Goal: Information Seeking & Learning: Learn about a topic

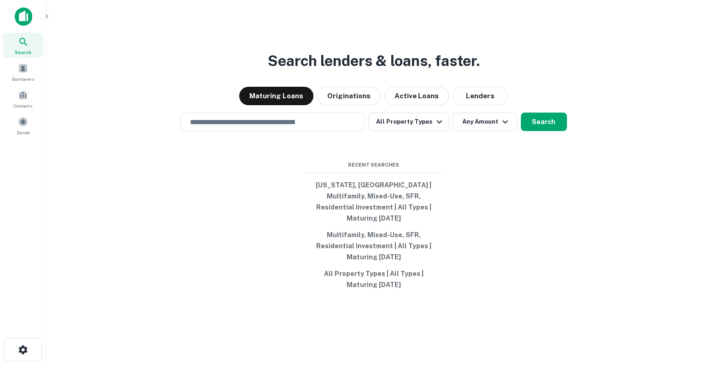
click at [20, 17] on img at bounding box center [24, 16] width 18 height 18
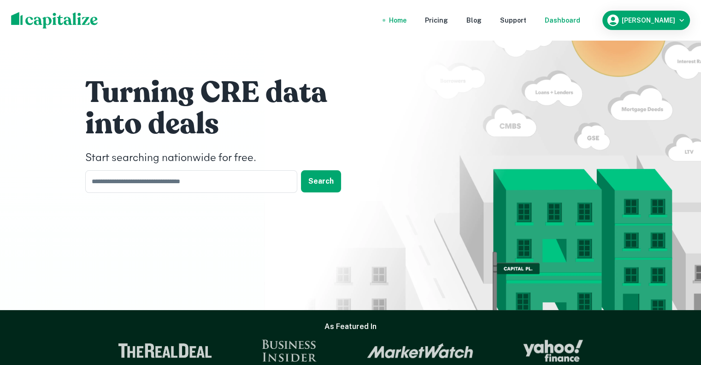
click at [578, 22] on div "Dashboard" at bounding box center [562, 20] width 35 height 10
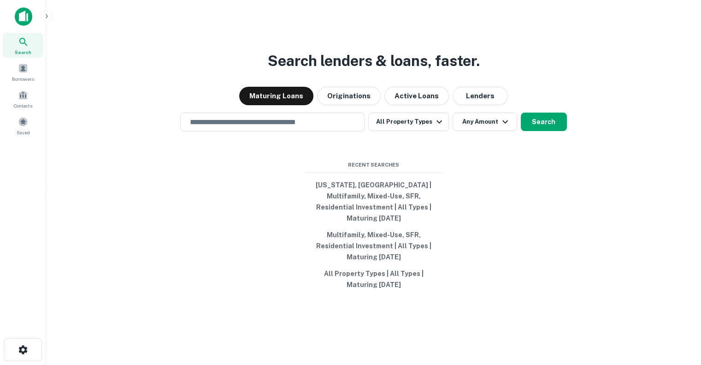
click at [125, 72] on div "Search lenders & loans, faster. Maturing Loans Originations Active Loans Lender…" at bounding box center [373, 204] width 640 height 365
click at [477, 105] on button "Lenders" at bounding box center [480, 96] width 55 height 18
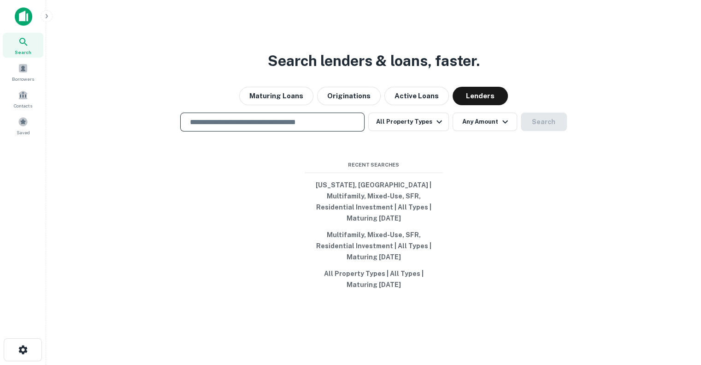
click at [303, 127] on input "text" at bounding box center [272, 122] width 176 height 11
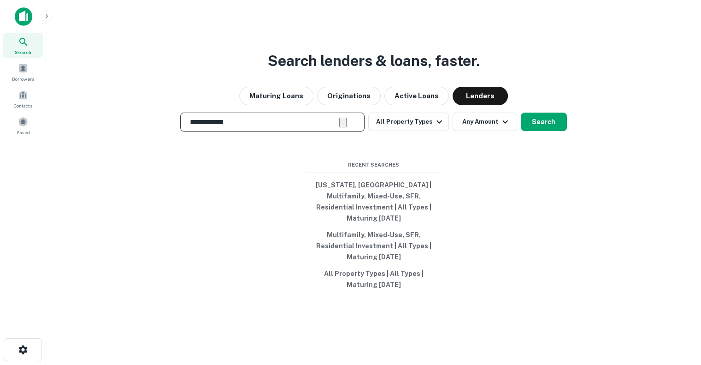
click at [279, 127] on input "**********" at bounding box center [261, 122] width 155 height 11
type input "**********"
click at [500, 167] on div "**********" at bounding box center [373, 204] width 640 height 365
click at [307, 127] on input "**********" at bounding box center [261, 122] width 155 height 11
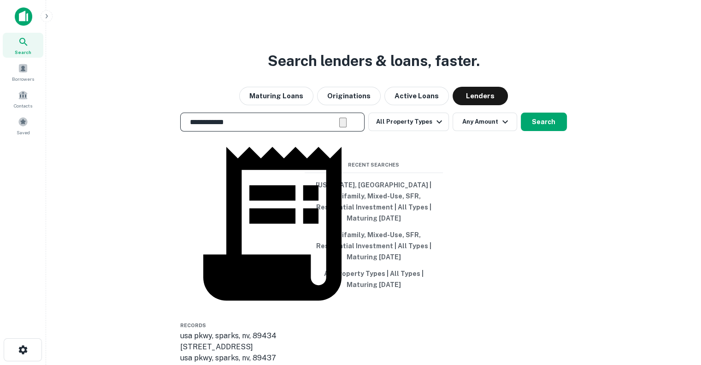
click at [432, 154] on div "**********" at bounding box center [373, 204] width 640 height 365
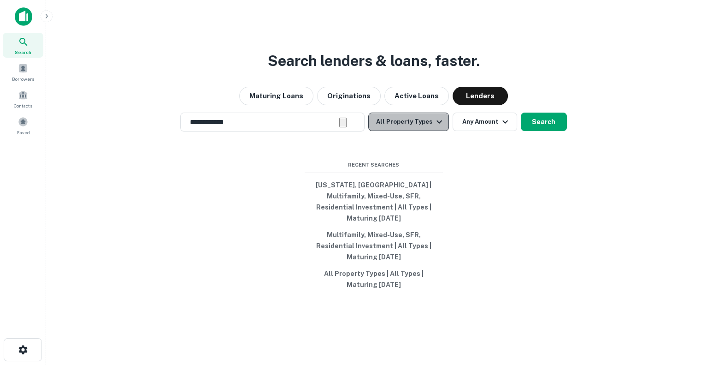
click at [431, 131] on button "All Property Types" at bounding box center [408, 121] width 80 height 18
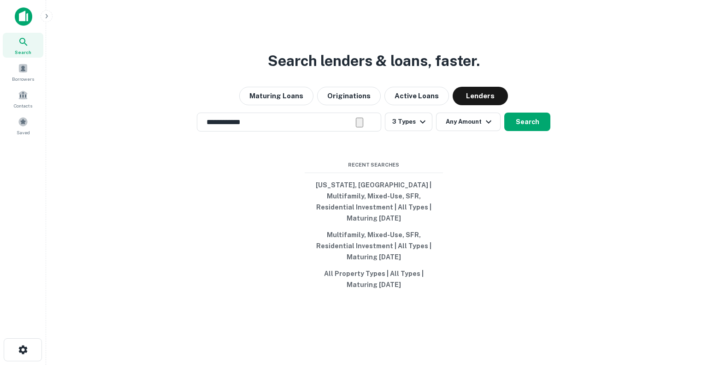
click at [470, 364] on div at bounding box center [350, 365] width 701 height 0
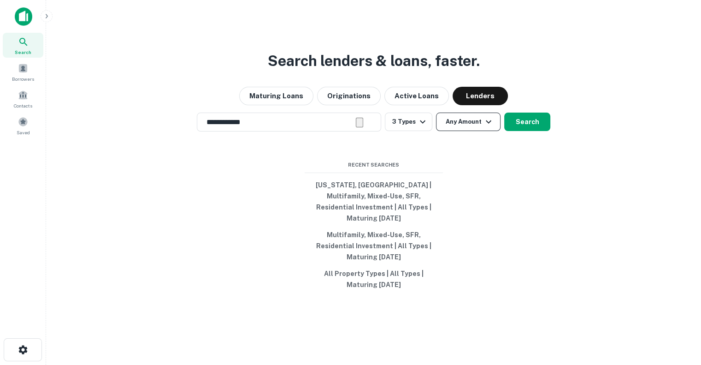
click at [483, 127] on icon "button" at bounding box center [488, 121] width 11 height 11
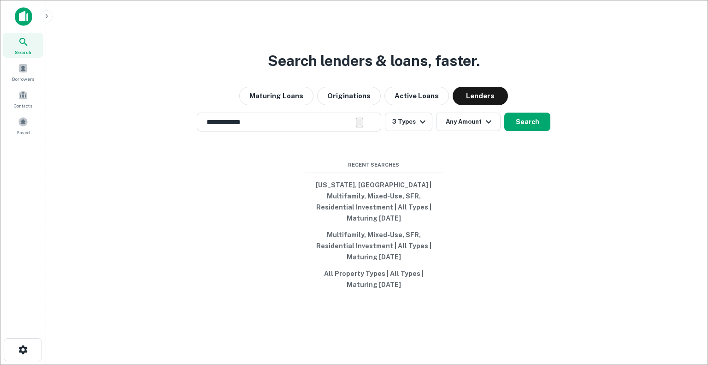
click at [482, 364] on div at bounding box center [350, 365] width 701 height 0
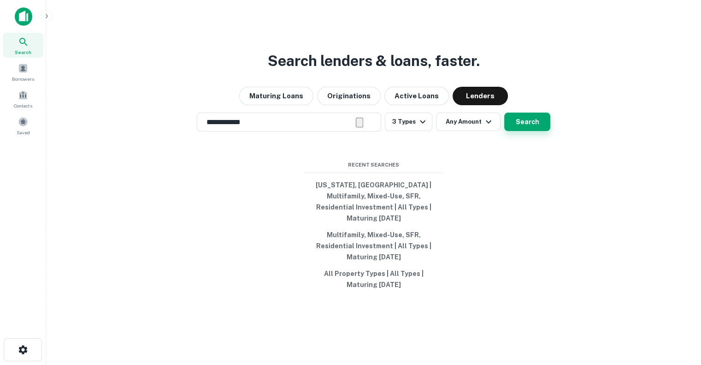
click at [522, 130] on button "Search" at bounding box center [527, 121] width 46 height 18
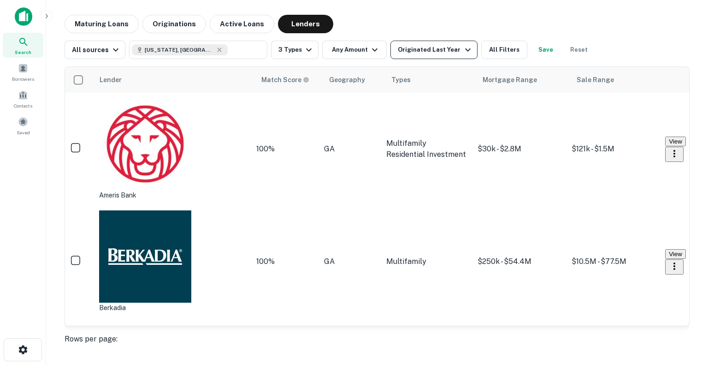
click at [462, 47] on icon "button" at bounding box center [467, 49] width 11 height 11
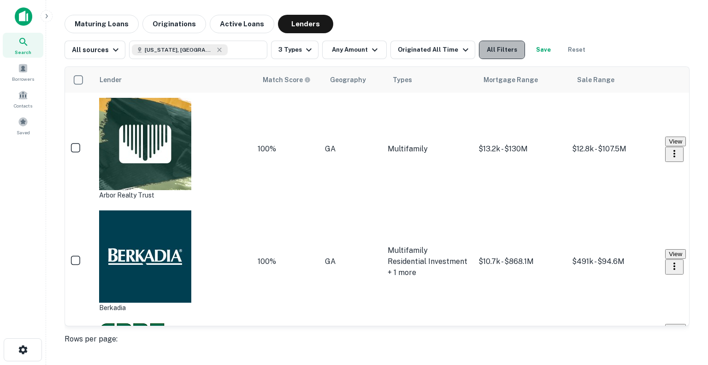
click at [496, 44] on button "All Filters" at bounding box center [502, 50] width 46 height 18
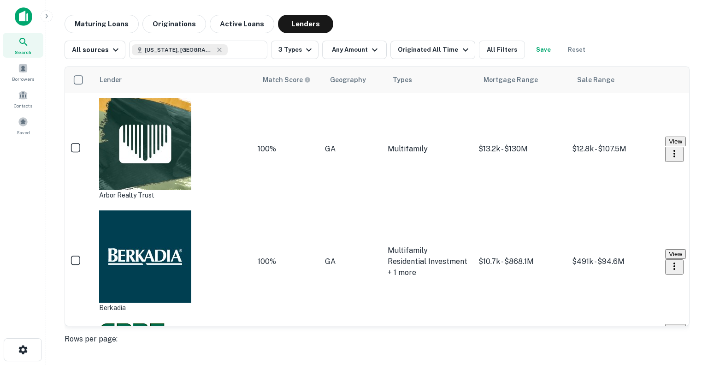
scroll to position [0, 0]
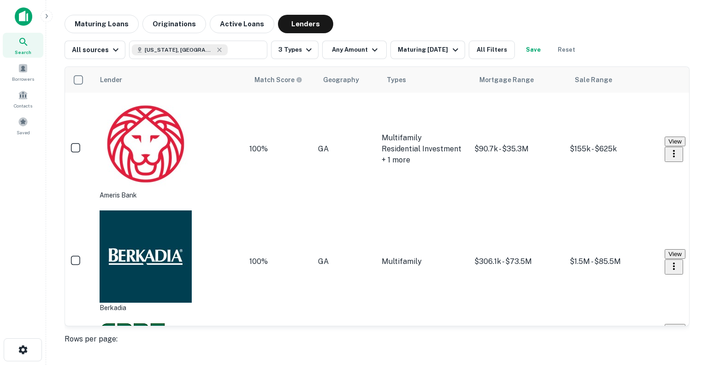
click at [450, 352] on main "Maturing Loans Originations Active Loans Lenders All sources Georgia, USA ​ 3 T…" at bounding box center [377, 182] width 662 height 365
click at [369, 52] on icon "button" at bounding box center [374, 49] width 11 height 11
type input "********"
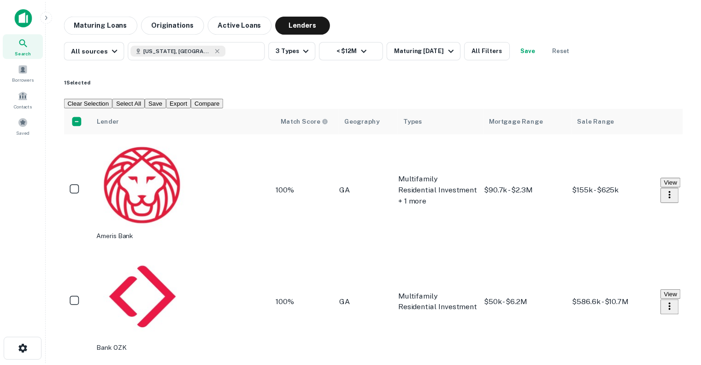
scroll to position [248, 0]
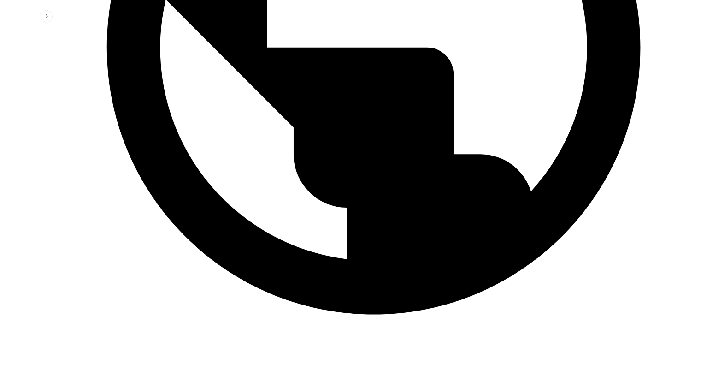
scroll to position [474, 0]
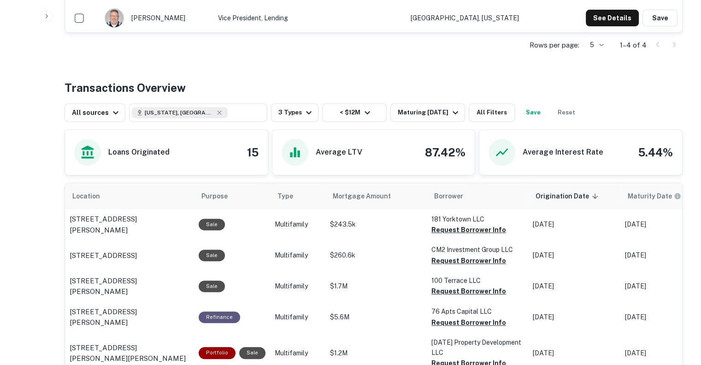
scroll to position [369, 0]
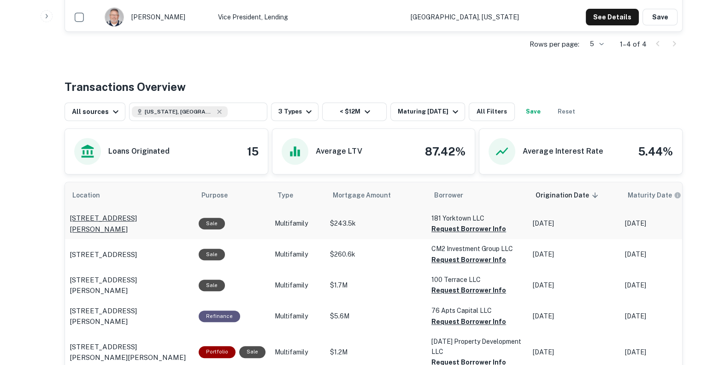
click at [106, 221] on p "401 Admirals Walk Dr Saint Marys, GA31558" at bounding box center [130, 223] width 120 height 22
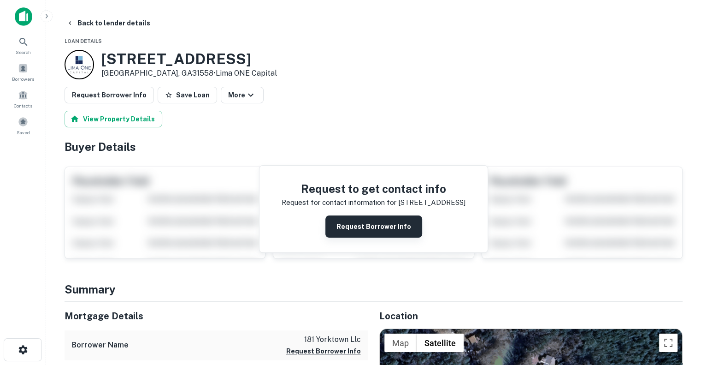
click at [354, 224] on button "Request Borrower Info" at bounding box center [373, 226] width 97 height 22
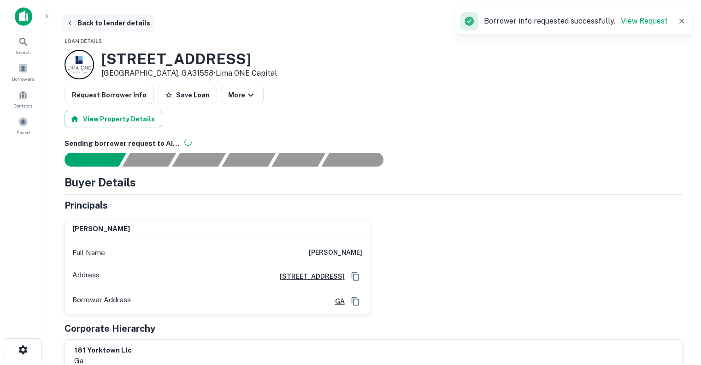
click at [93, 22] on button "Back to lender details" at bounding box center [108, 23] width 91 height 17
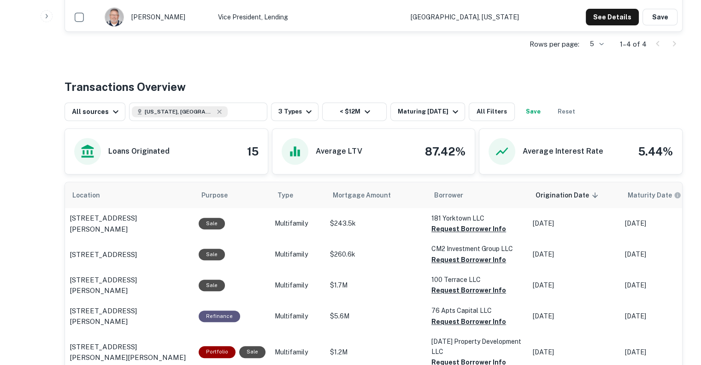
scroll to position [394, 0]
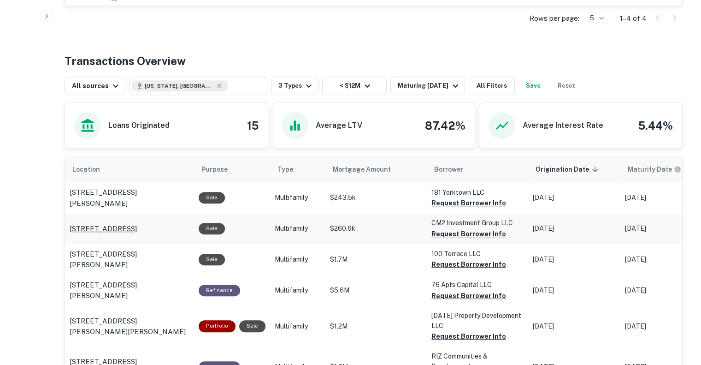
click at [137, 225] on p "[STREET_ADDRESS]" at bounding box center [103, 228] width 67 height 11
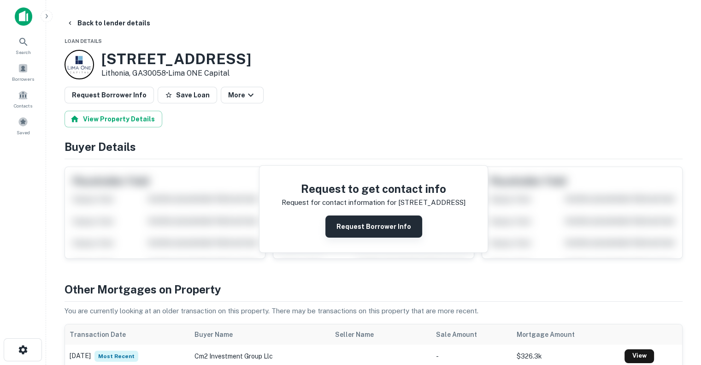
click at [367, 227] on button "Request Borrower Info" at bounding box center [373, 226] width 97 height 22
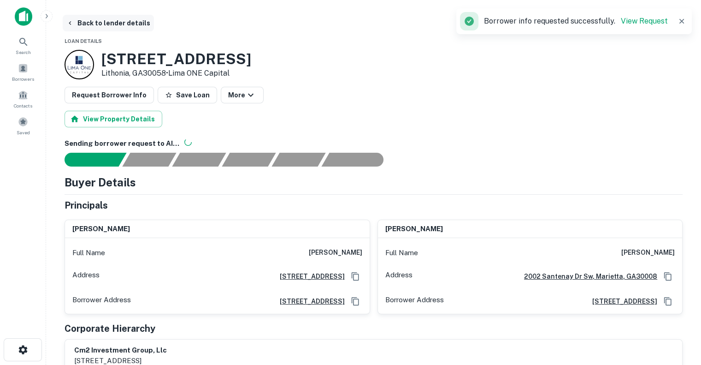
click at [104, 20] on button "Back to lender details" at bounding box center [108, 23] width 91 height 17
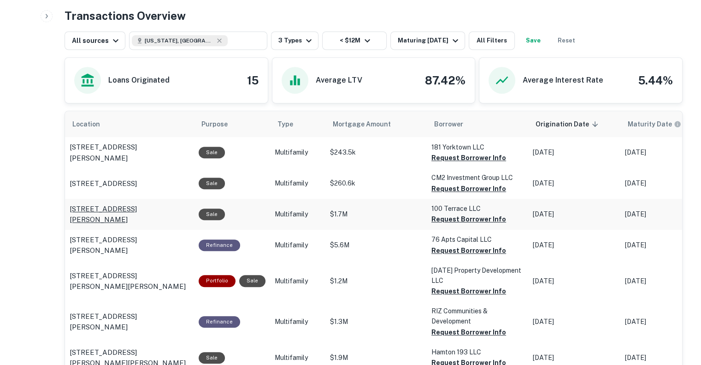
click at [157, 209] on p "[STREET_ADDRESS][PERSON_NAME]" at bounding box center [130, 214] width 120 height 22
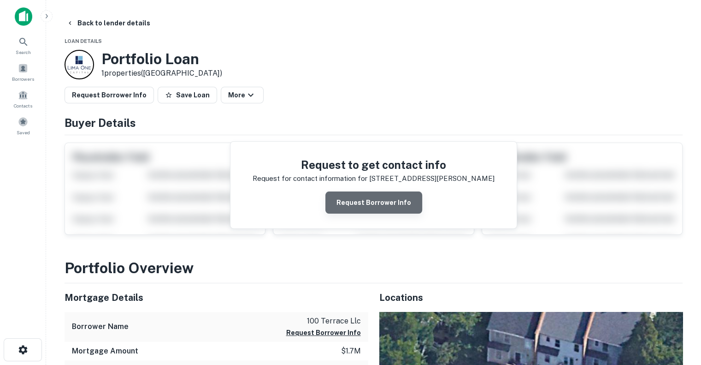
click at [390, 197] on button "Request Borrower Info" at bounding box center [373, 202] width 97 height 22
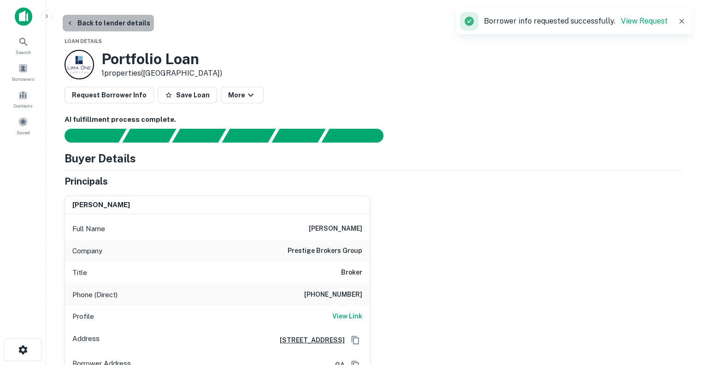
click at [121, 24] on button "Back to lender details" at bounding box center [108, 23] width 91 height 17
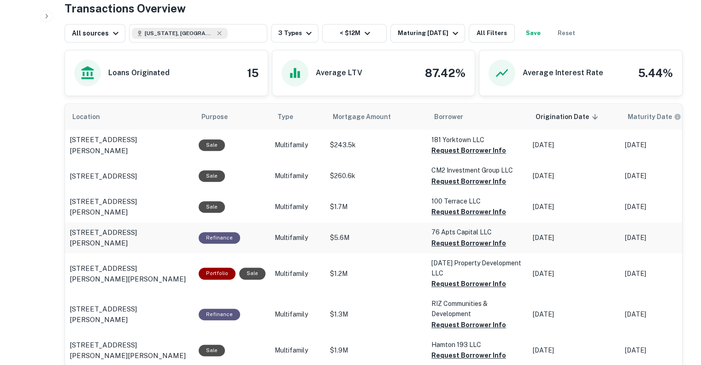
scroll to position [444, 0]
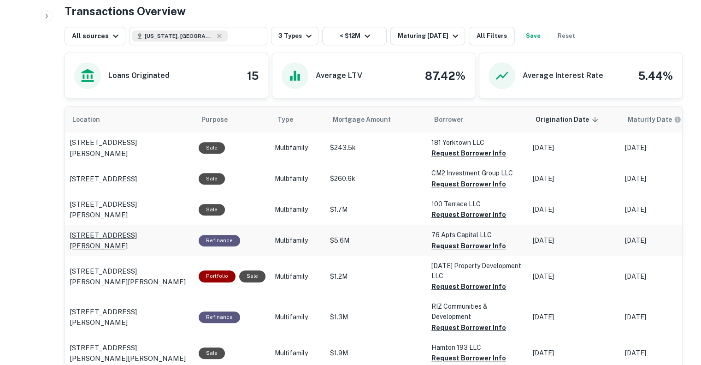
click at [109, 234] on p "2948 Delmar Ln Nw Atlanta, GA30311" at bounding box center [130, 240] width 120 height 22
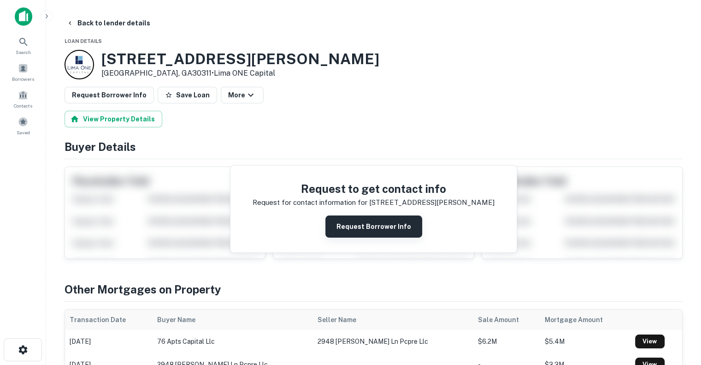
click at [383, 222] on button "Request Borrower Info" at bounding box center [373, 226] width 97 height 22
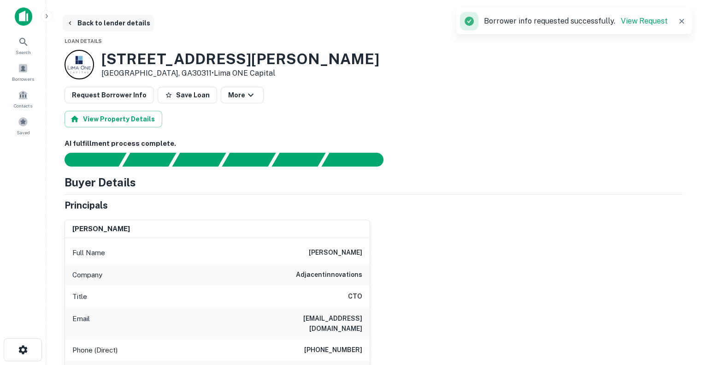
click at [104, 18] on button "Back to lender details" at bounding box center [108, 23] width 91 height 17
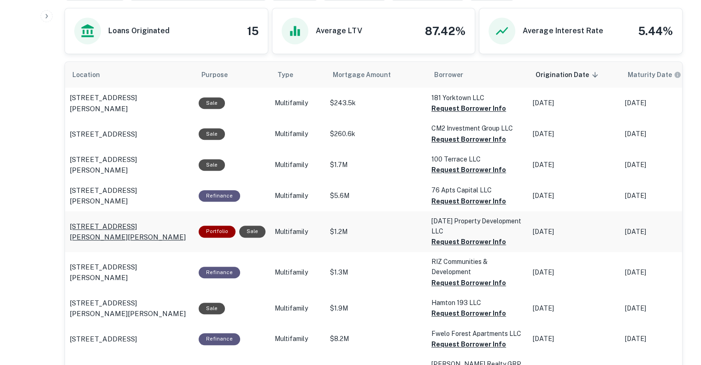
click at [92, 224] on p "1087 Booth Rd Warner Robins, GA31088" at bounding box center [130, 232] width 120 height 22
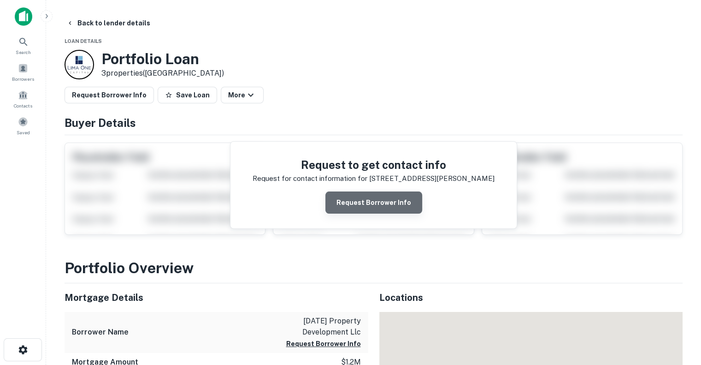
click at [388, 207] on button "Request Borrower Info" at bounding box center [373, 202] width 97 height 22
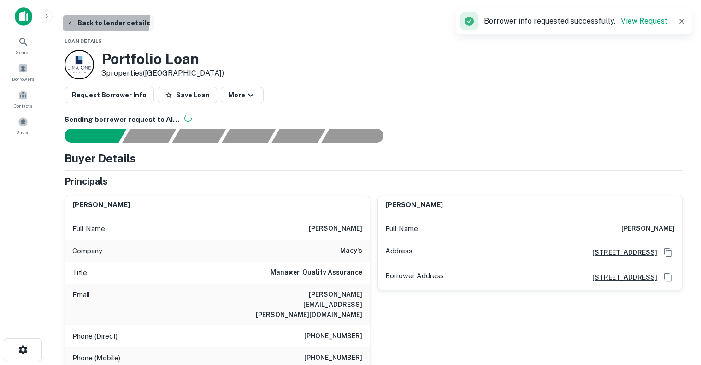
click at [76, 18] on button "Back to lender details" at bounding box center [108, 23] width 91 height 17
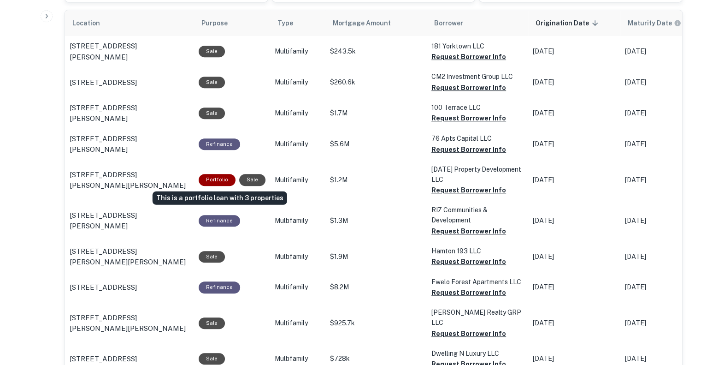
scroll to position [541, 0]
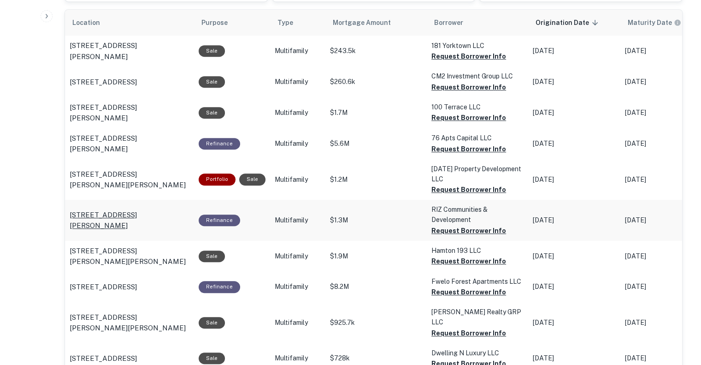
click at [135, 220] on p "[STREET_ADDRESS][PERSON_NAME]" at bounding box center [130, 220] width 120 height 22
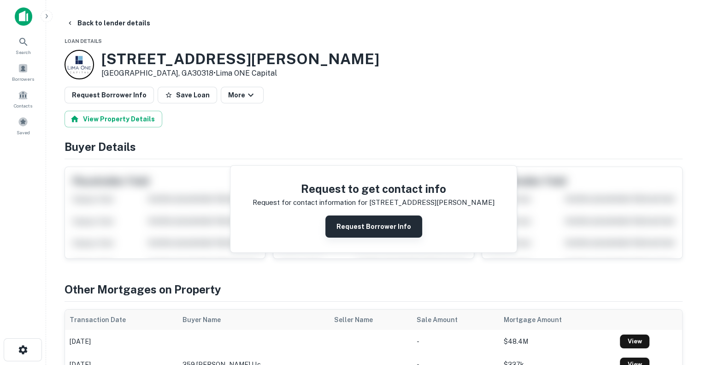
click at [361, 226] on button "Request Borrower Info" at bounding box center [373, 226] width 97 height 22
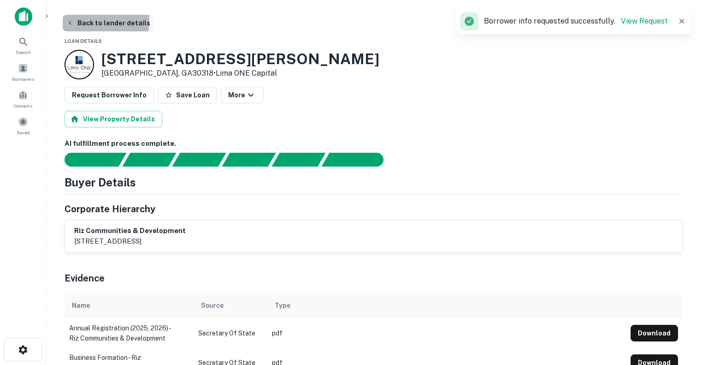
click at [96, 22] on button "Back to lender details" at bounding box center [108, 23] width 91 height 17
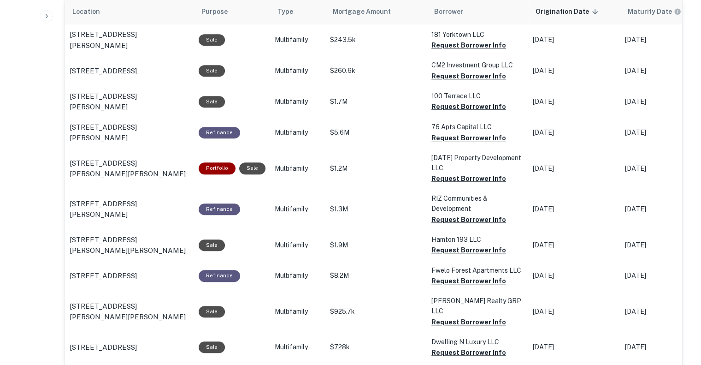
scroll to position [553, 0]
click at [453, 50] on button "Request Borrower Info" at bounding box center [468, 44] width 75 height 11
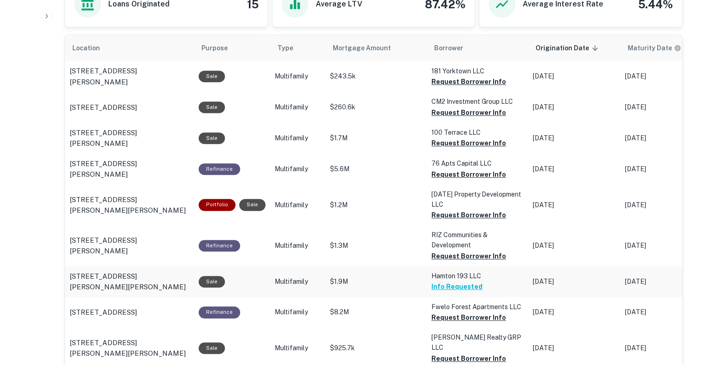
scroll to position [536, 0]
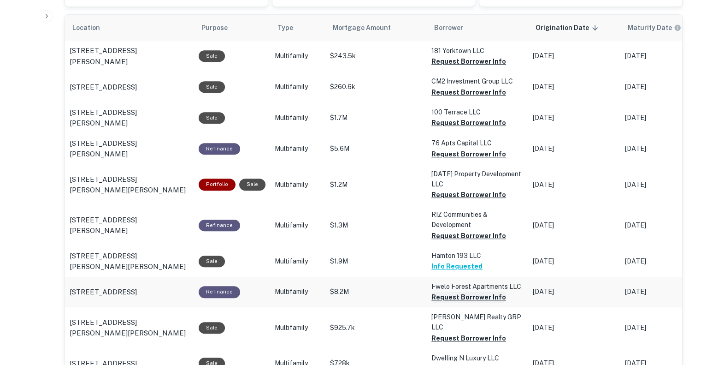
click at [462, 67] on button "Request Borrower Info" at bounding box center [468, 61] width 75 height 11
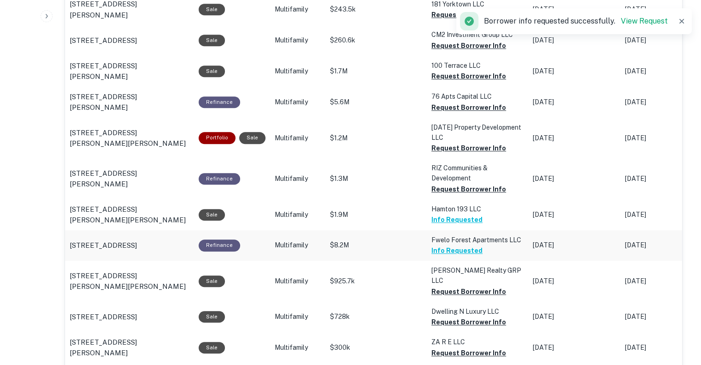
scroll to position [584, 0]
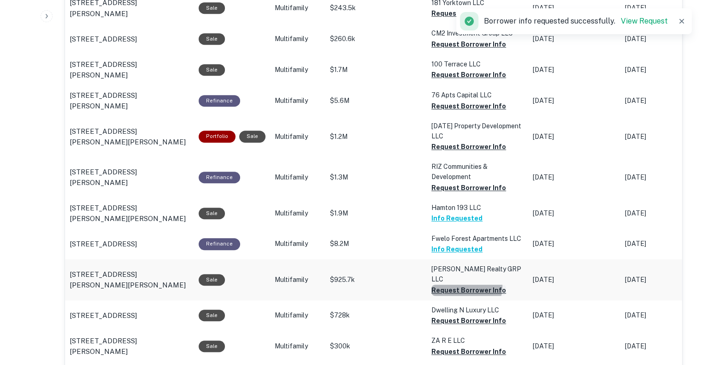
click at [458, 19] on button "Request Borrower Info" at bounding box center [468, 13] width 75 height 11
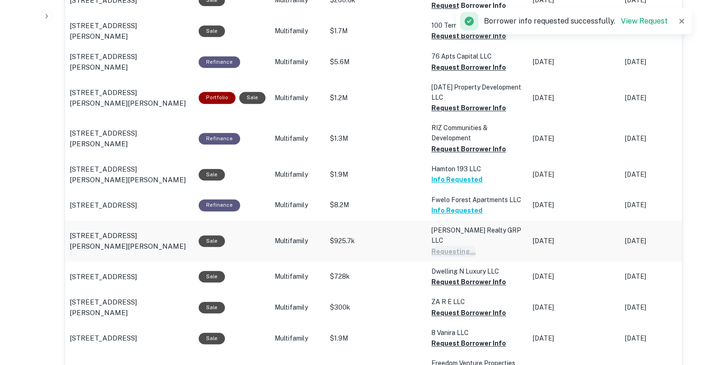
scroll to position [629, 0]
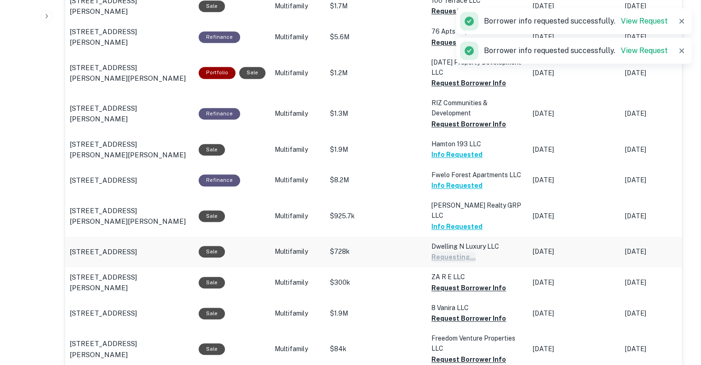
scroll to position [649, 0]
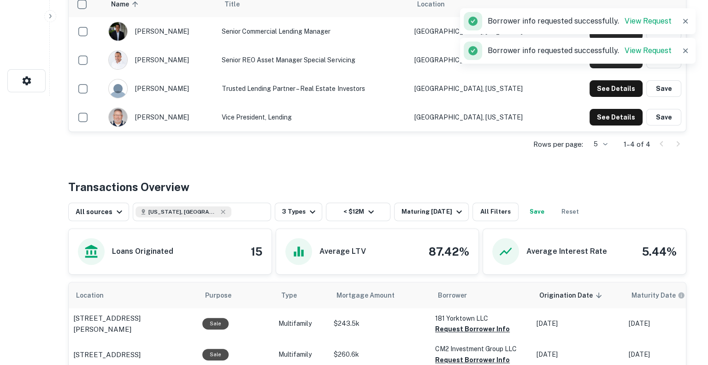
scroll to position [0, 0]
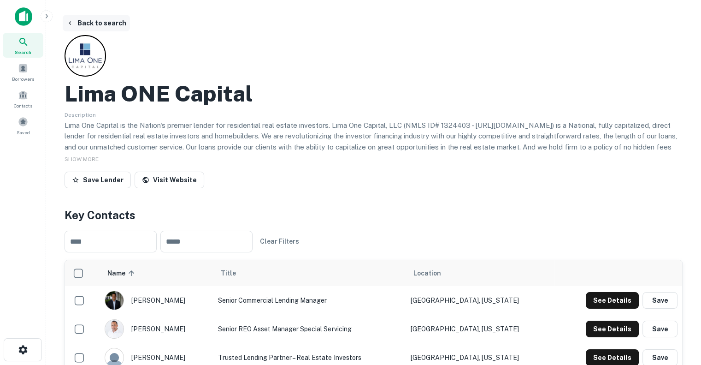
click at [71, 20] on icon "button" at bounding box center [69, 22] width 7 height 7
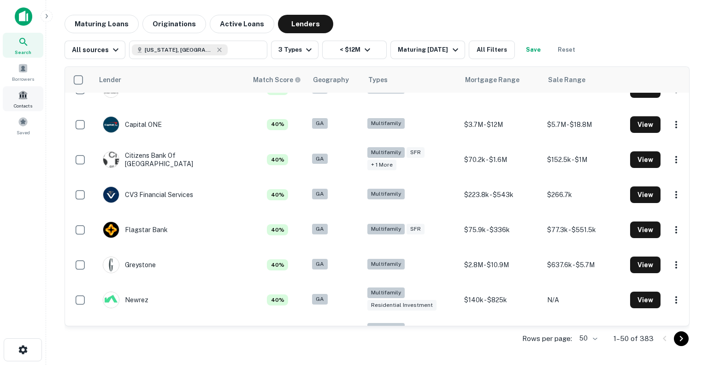
scroll to position [1061, 0]
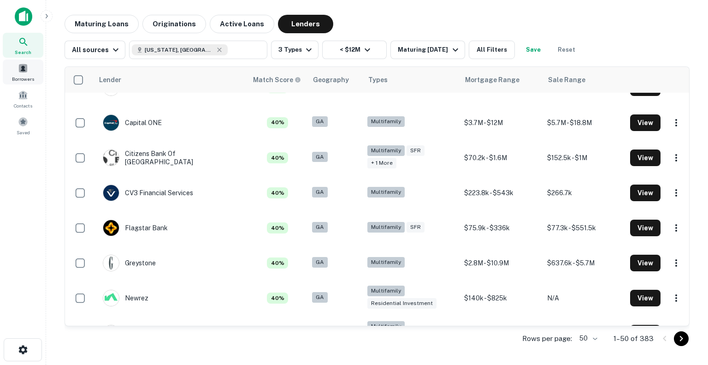
click at [22, 74] on div "Borrowers" at bounding box center [23, 71] width 41 height 25
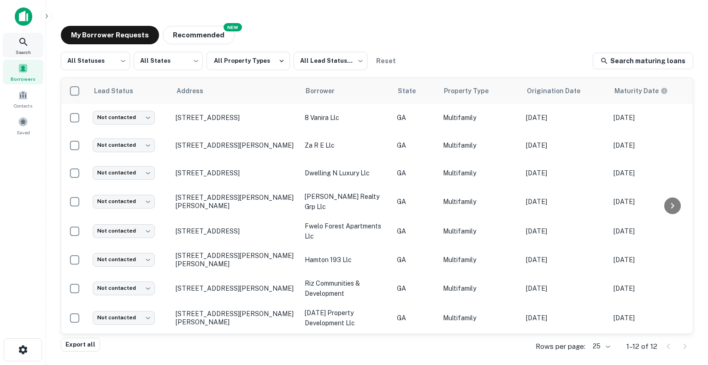
click at [22, 41] on icon at bounding box center [23, 41] width 11 height 11
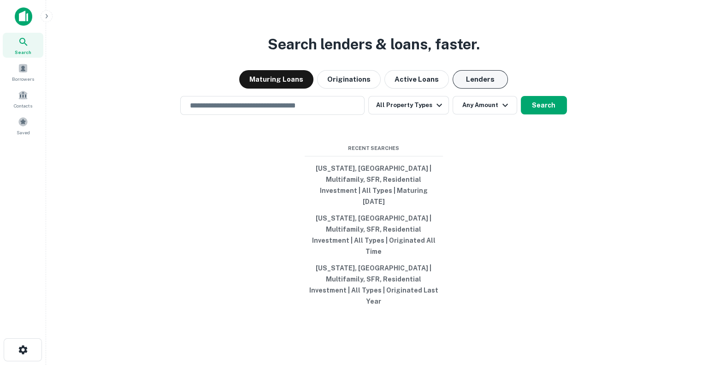
click at [480, 88] on button "Lenders" at bounding box center [480, 79] width 55 height 18
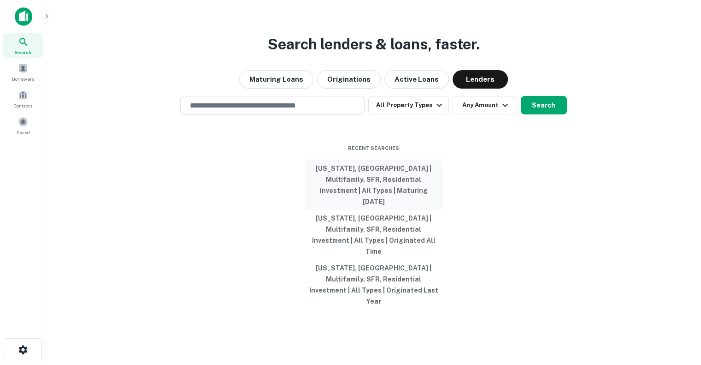
click at [365, 188] on button "[US_STATE], [GEOGRAPHIC_DATA] | Multifamily, SFR, Residential Investment | All …" at bounding box center [374, 185] width 138 height 50
type input "**********"
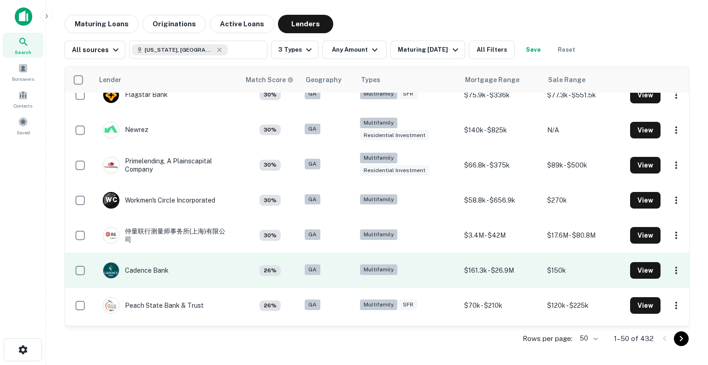
scroll to position [1502, 0]
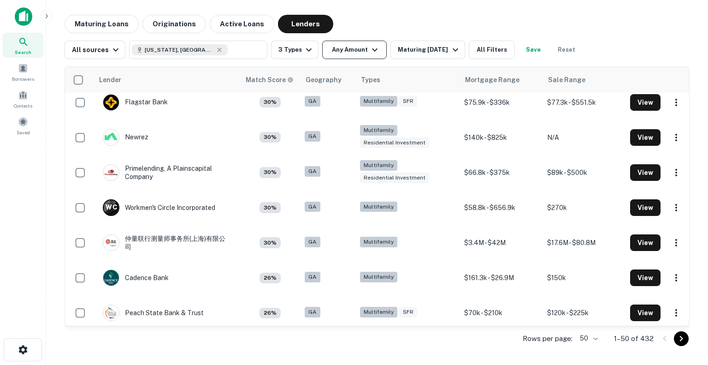
click at [358, 51] on button "Any Amount" at bounding box center [354, 50] width 65 height 18
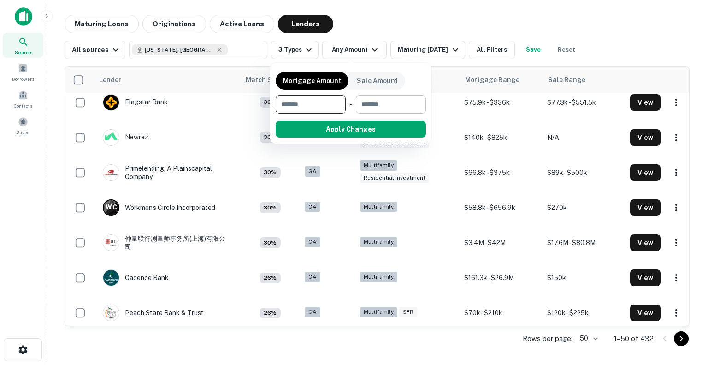
click at [374, 98] on input "number" at bounding box center [388, 104] width 64 height 18
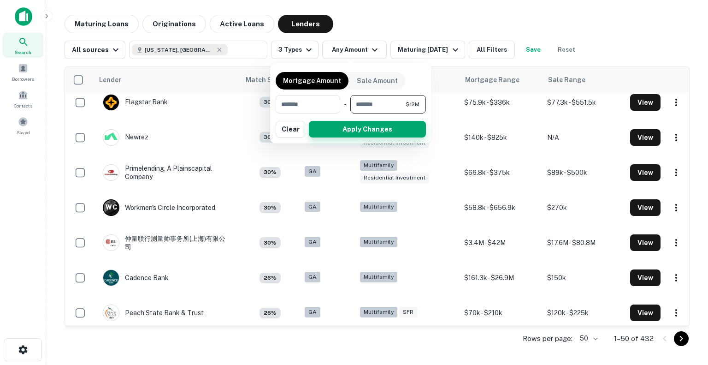
type input "********"
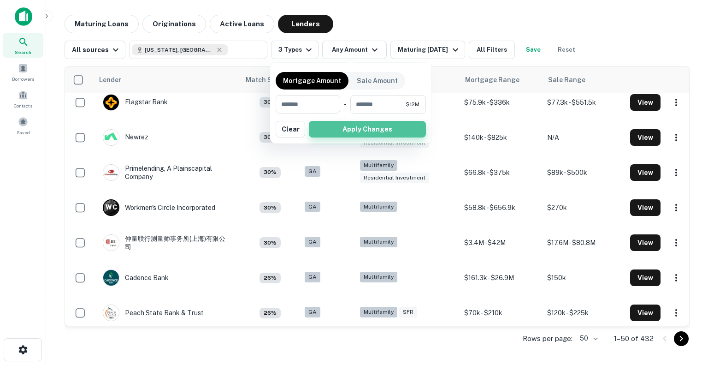
click at [370, 129] on button "Apply Changes" at bounding box center [367, 129] width 117 height 17
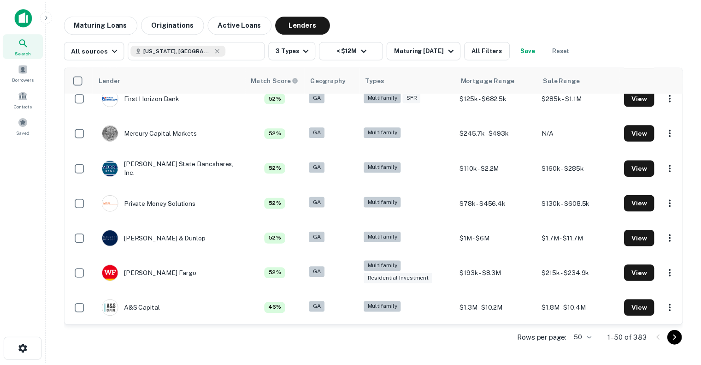
scroll to position [735, 0]
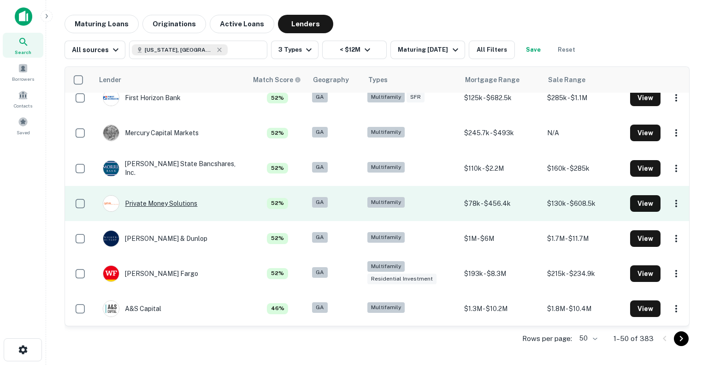
click at [161, 204] on div "Private Money Solutions" at bounding box center [150, 203] width 94 height 17
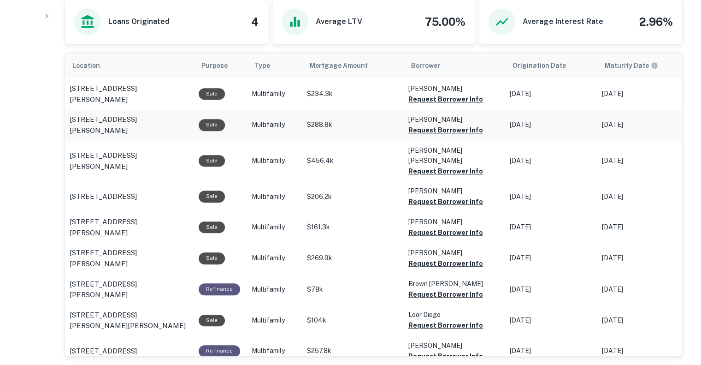
scroll to position [516, 0]
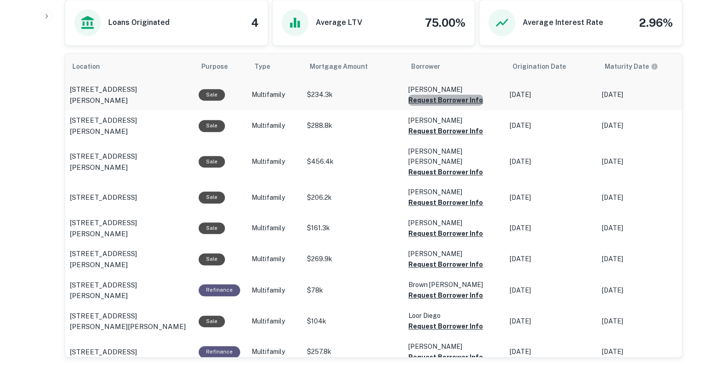
click at [461, 100] on button "Request Borrower Info" at bounding box center [445, 99] width 75 height 11
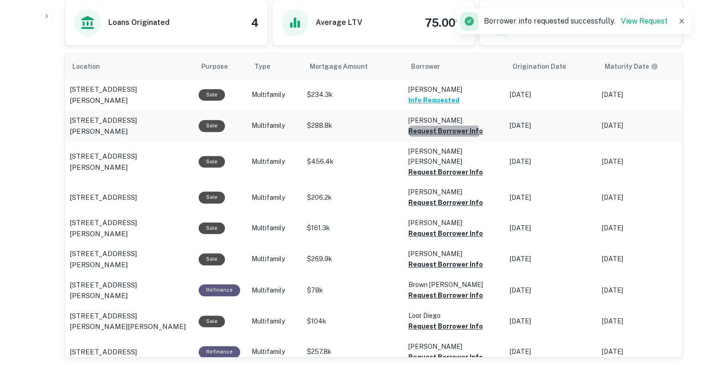
click at [440, 131] on button "Request Borrower Info" at bounding box center [445, 130] width 75 height 11
click at [433, 136] on button "Request Borrower Info" at bounding box center [430, 130] width 44 height 11
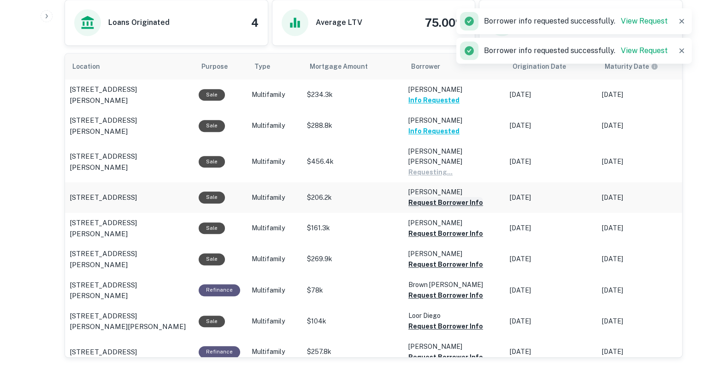
click at [433, 177] on button "Request Borrower Info" at bounding box center [430, 171] width 44 height 11
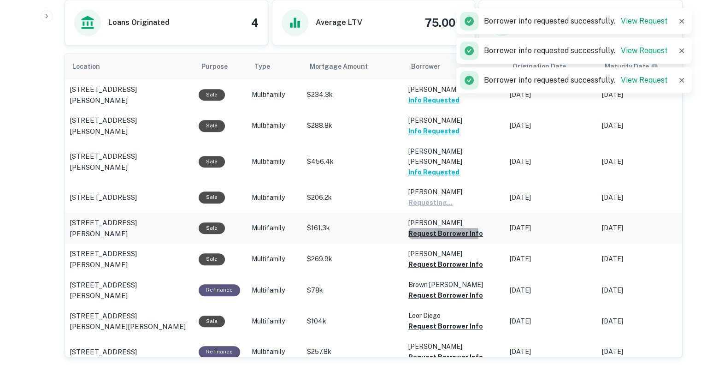
click at [424, 208] on button "Request Borrower Info" at bounding box center [430, 202] width 44 height 11
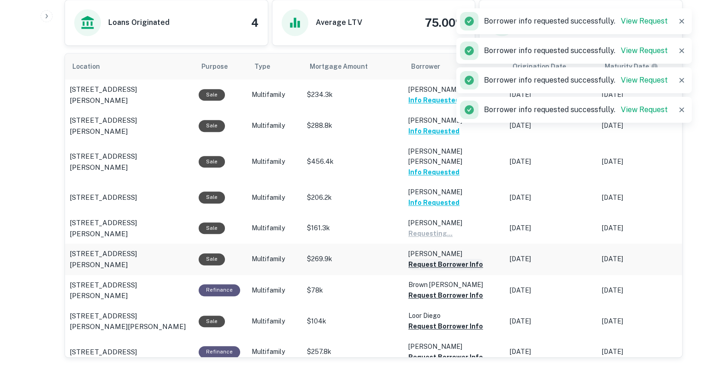
click at [429, 239] on button "Request Borrower Info" at bounding box center [430, 233] width 44 height 11
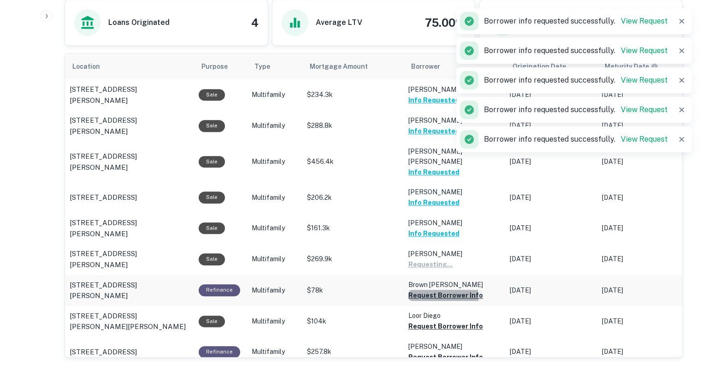
click at [429, 270] on button "Request Borrower Info" at bounding box center [430, 264] width 44 height 11
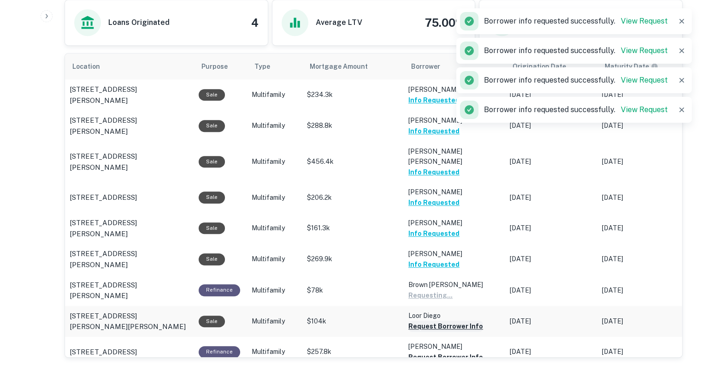
click at [422, 300] on button "Request Borrower Info" at bounding box center [430, 294] width 44 height 11
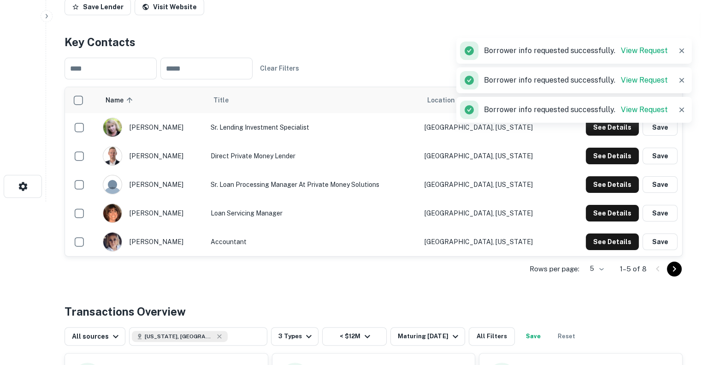
scroll to position [0, 0]
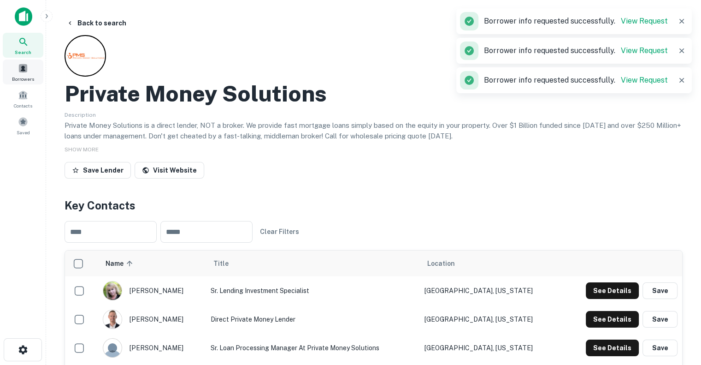
click at [27, 75] on span "Borrowers" at bounding box center [23, 78] width 22 height 7
